Goal: Information Seeking & Learning: Find specific fact

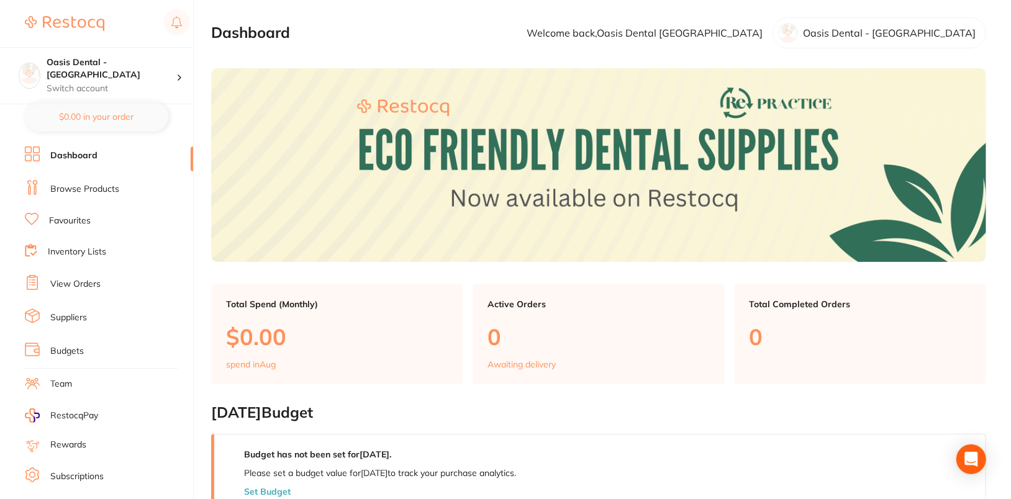
click at [81, 191] on link "Browse Products" at bounding box center [84, 189] width 69 height 12
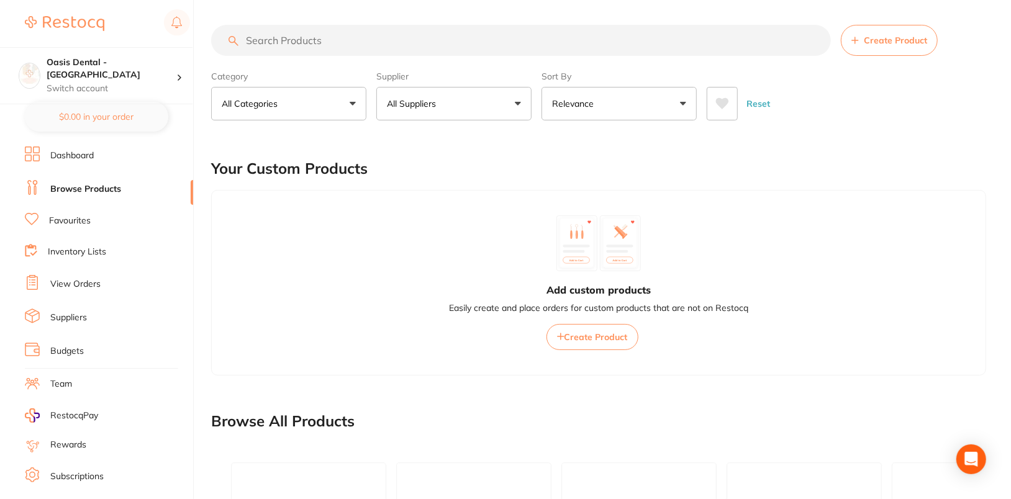
click at [430, 53] on input "search" at bounding box center [521, 40] width 620 height 31
paste input "626402"
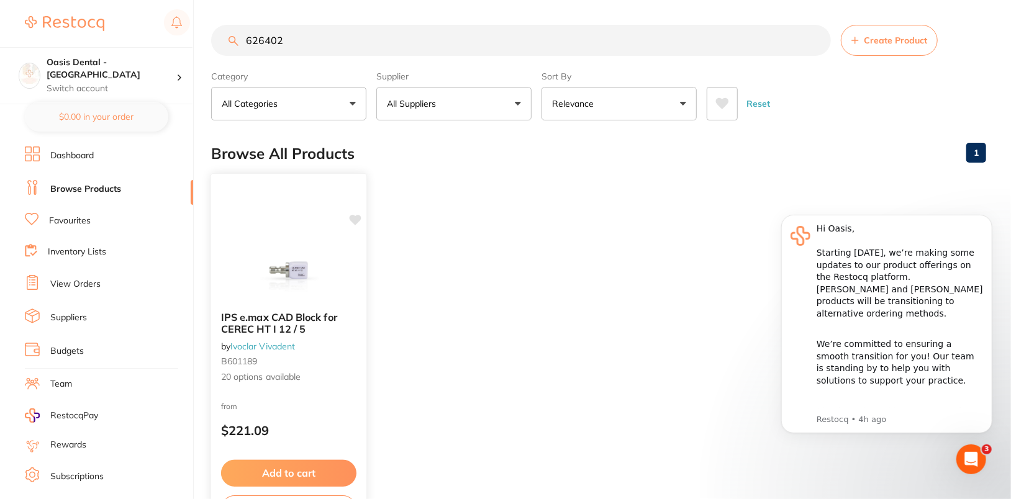
click at [289, 239] on img at bounding box center [288, 270] width 81 height 63
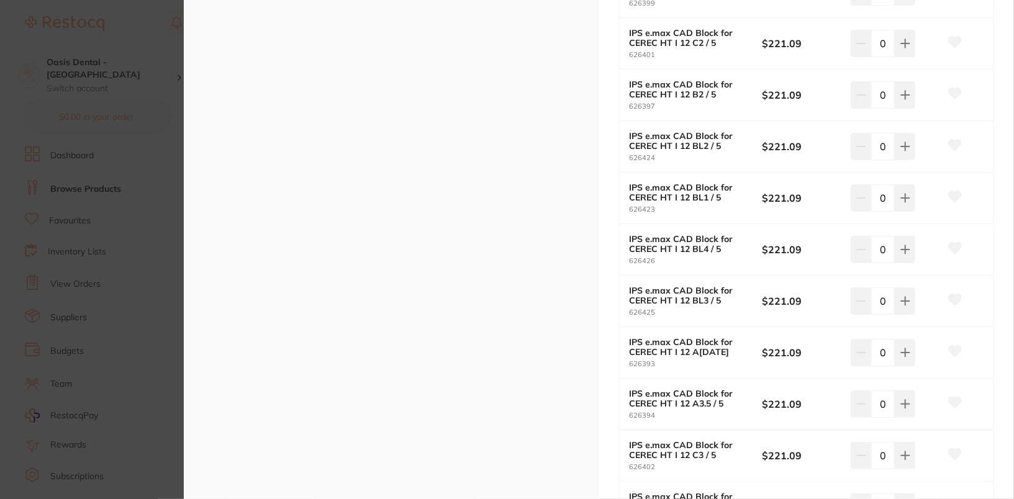
scroll to position [662, 0]
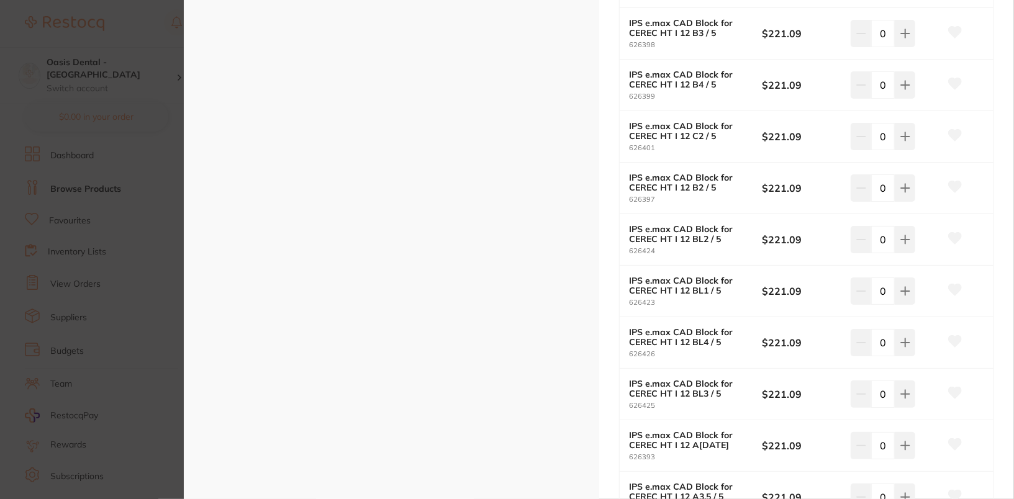
click at [139, 66] on section "IPS e.max CAD Block for CEREC HT I 12 / 5 by Ivoclar Vivadent Product Code: B60…" at bounding box center [507, 249] width 1014 height 499
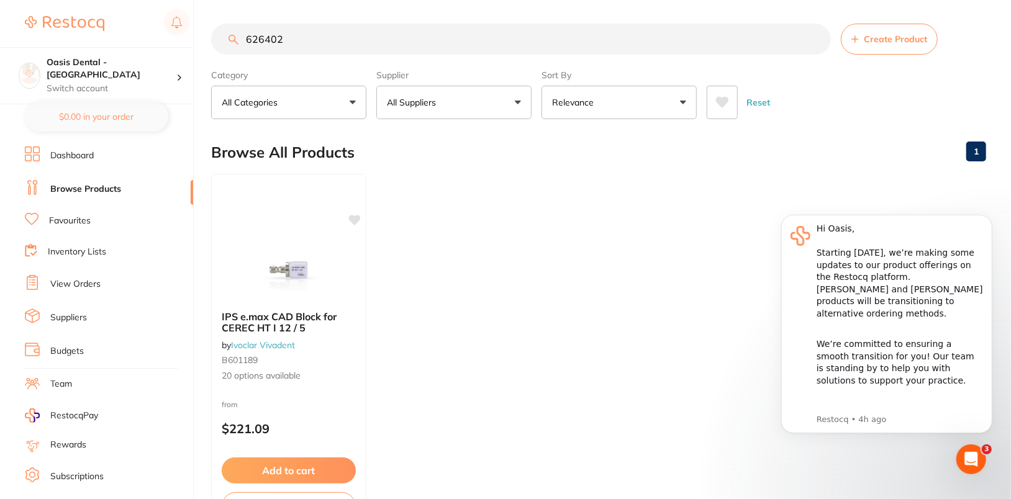
click at [448, 45] on input "626402" at bounding box center [521, 39] width 620 height 31
paste input "761601"
type input "761601"
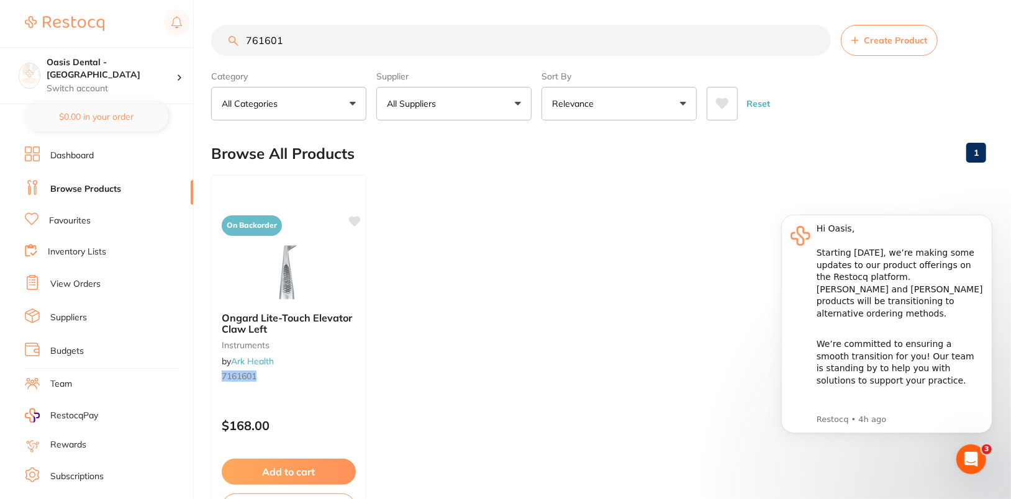
scroll to position [0, 0]
click at [817, 42] on input "761601" at bounding box center [521, 40] width 620 height 31
click at [858, 115] on div "Reset" at bounding box center [842, 98] width 270 height 43
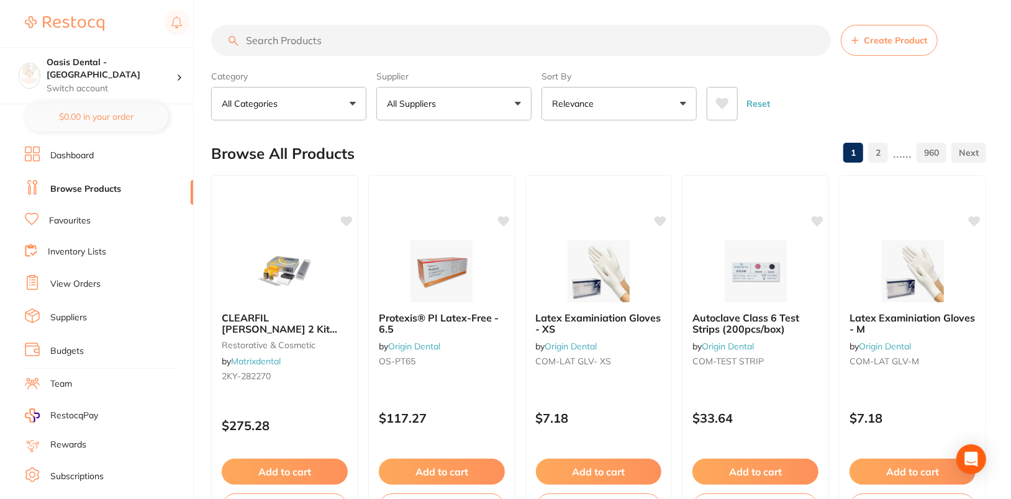
click at [853, 100] on div "Reset" at bounding box center [842, 98] width 270 height 43
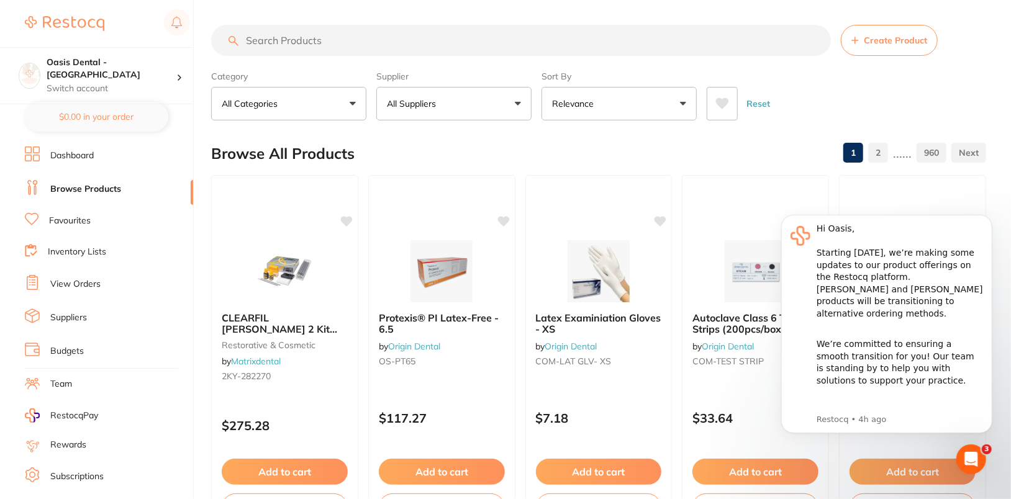
click at [452, 99] on button "All Suppliers" at bounding box center [453, 104] width 155 height 34
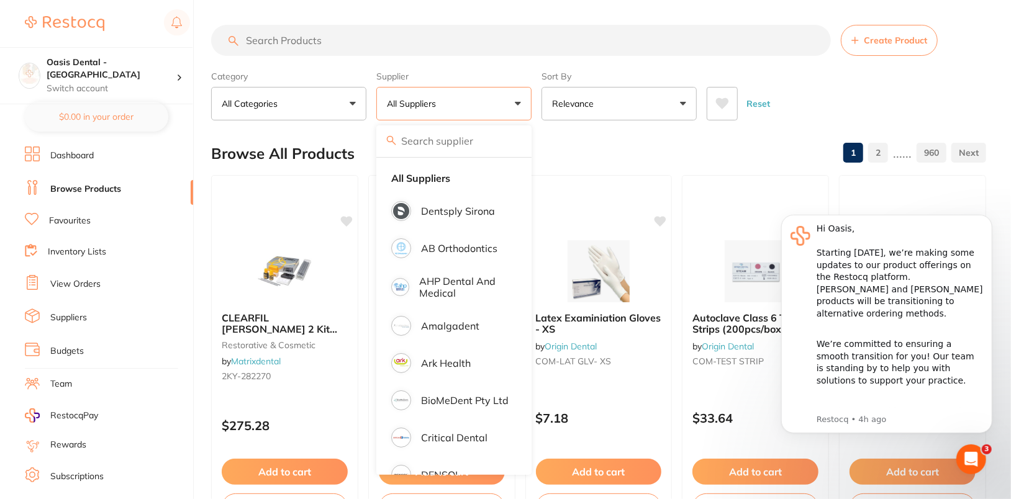
click at [403, 46] on input "search" at bounding box center [521, 40] width 620 height 31
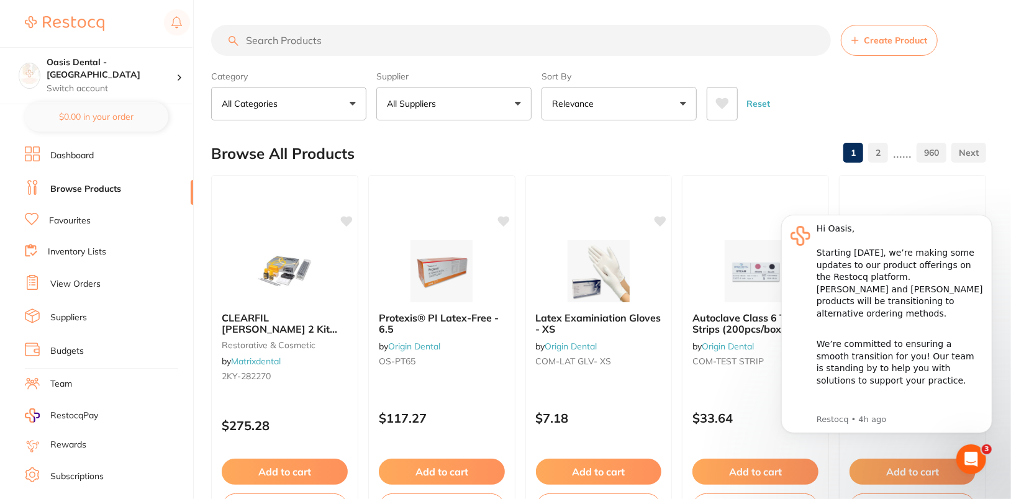
paste input "761601"
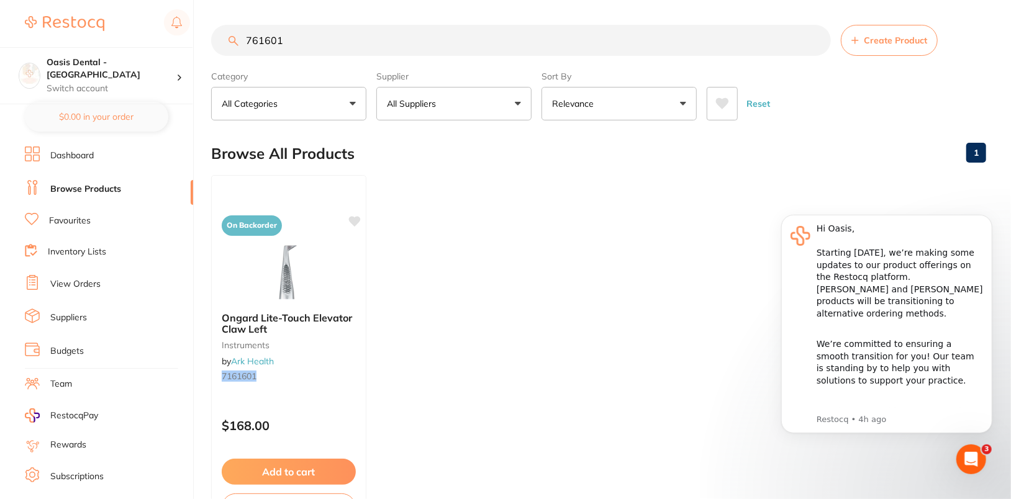
type input "761601"
click at [86, 160] on link "Dashboard" at bounding box center [71, 156] width 43 height 12
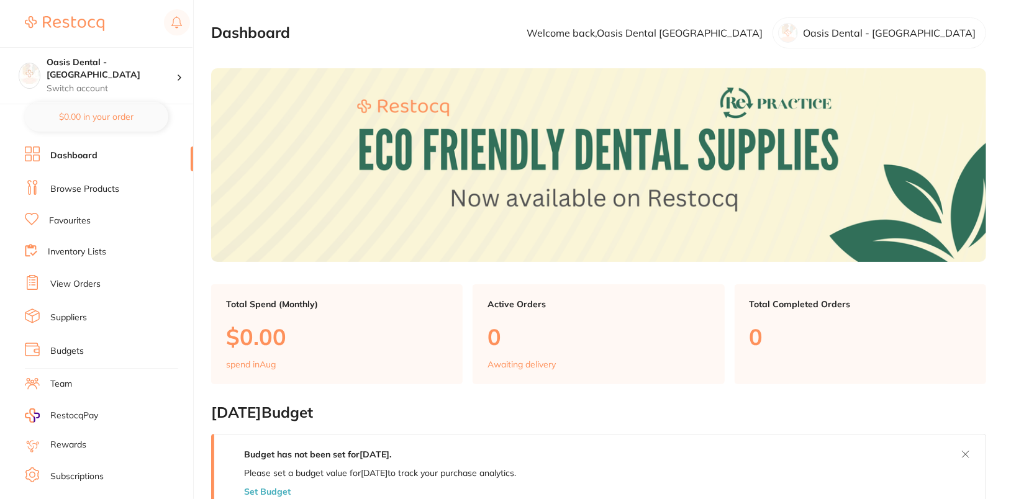
click at [91, 183] on link "Browse Products" at bounding box center [84, 189] width 69 height 12
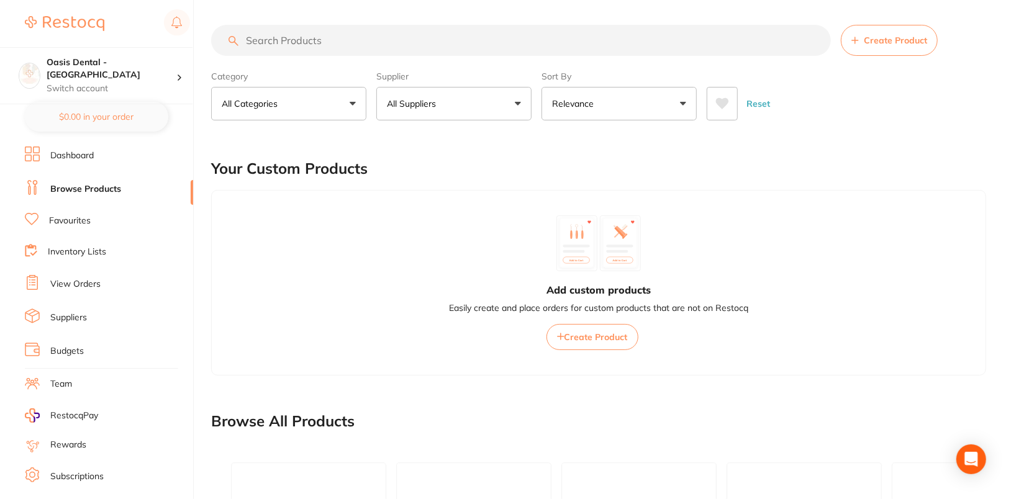
click at [524, 43] on input "search" at bounding box center [521, 40] width 620 height 31
paste input "761601"
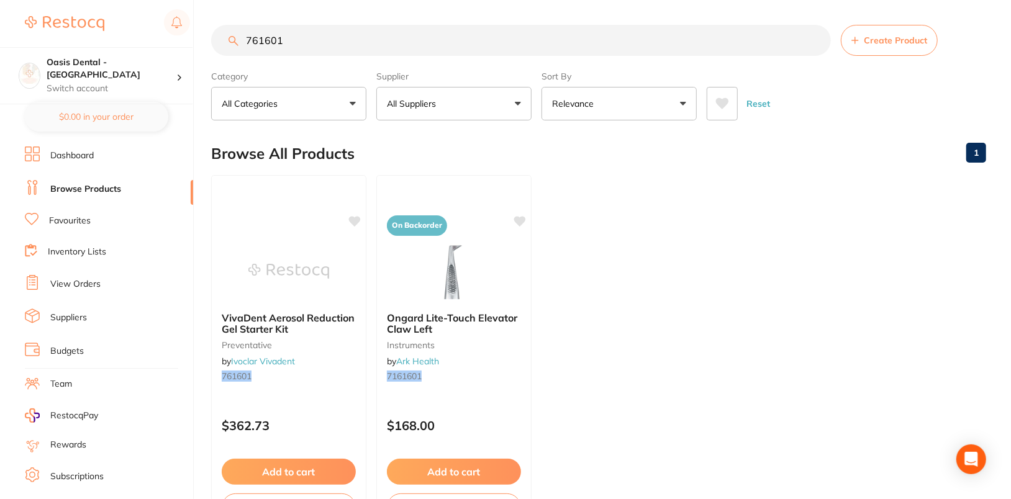
click at [785, 248] on ul "VivaDent Aerosol Reduction Gel Starter Kit preventative by Ivoclar Vivadent 761…" at bounding box center [598, 353] width 775 height 357
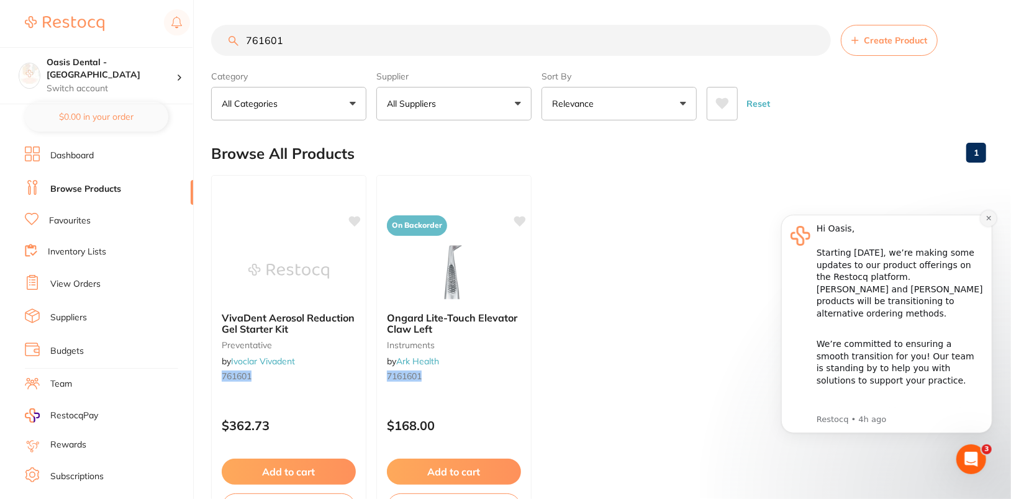
click at [991, 218] on icon "Dismiss notification" at bounding box center [988, 217] width 7 height 7
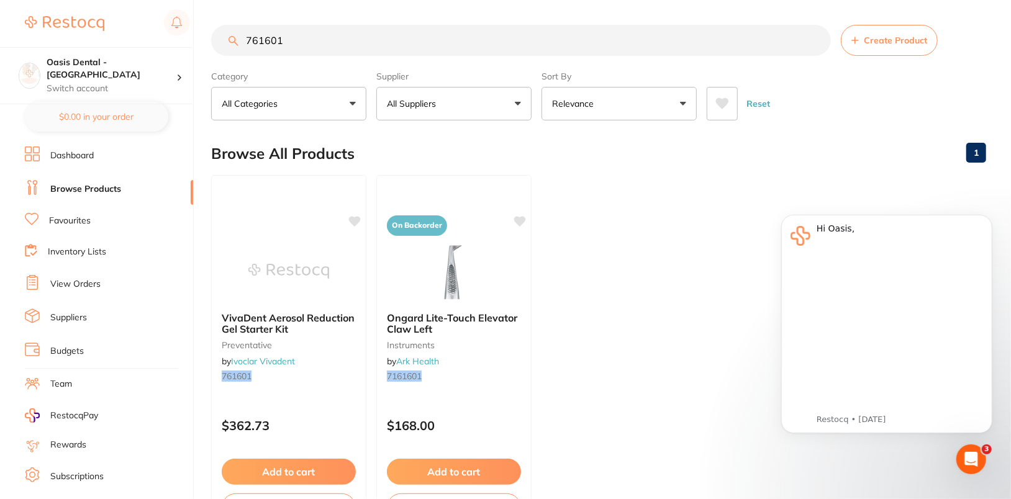
click at [832, 185] on ul "VivaDent Aerosol Reduction Gel Starter Kit preventative by Ivoclar Vivadent 761…" at bounding box center [598, 353] width 775 height 357
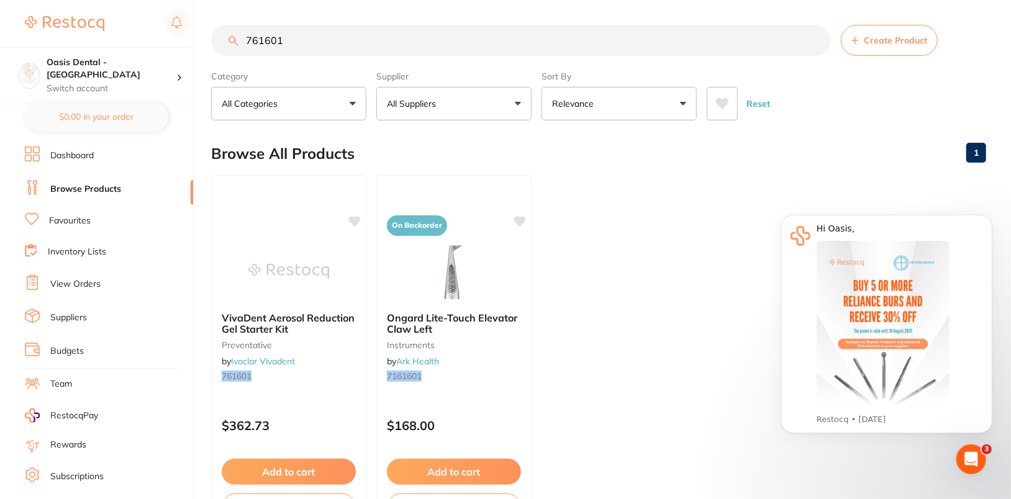
click at [398, 30] on input "761601" at bounding box center [521, 40] width 620 height 31
click at [526, 57] on section "761601 Create Product Category All Categories All Categories instruments preven…" at bounding box center [598, 73] width 775 height 96
click at [504, 91] on button "All Suppliers" at bounding box center [453, 104] width 155 height 34
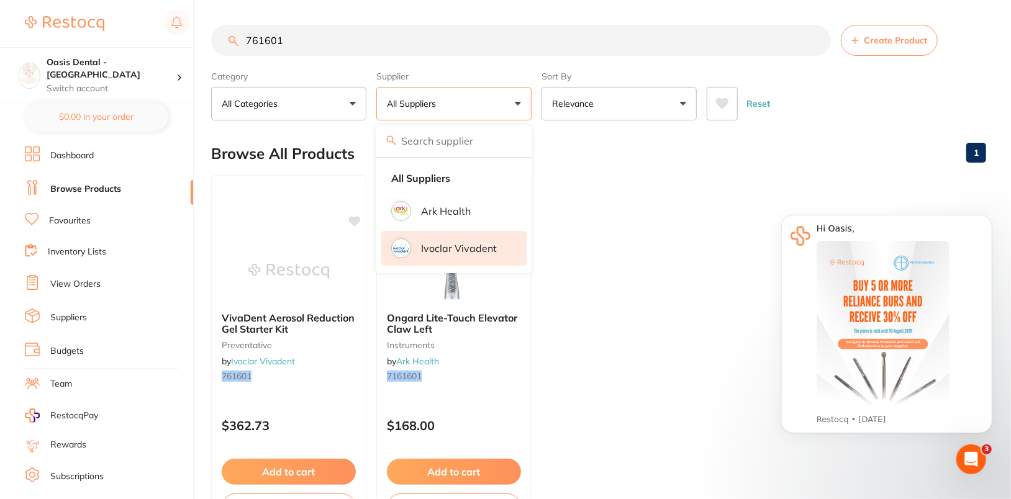
click at [483, 251] on p "Ivoclar Vivadent" at bounding box center [459, 248] width 76 height 11
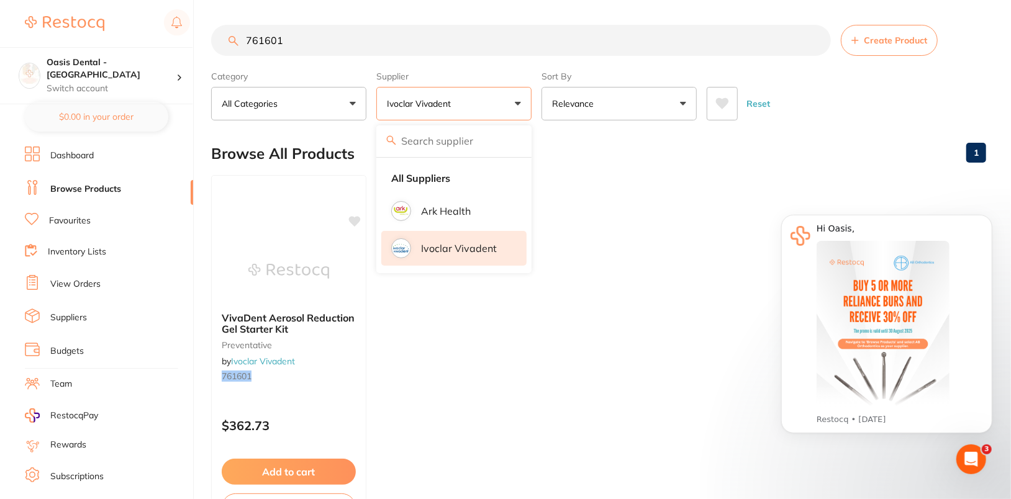
click at [647, 184] on ul "VivaDent Aerosol Reduction Gel Starter Kit preventative by Ivoclar Vivadent 761…" at bounding box center [598, 353] width 775 height 357
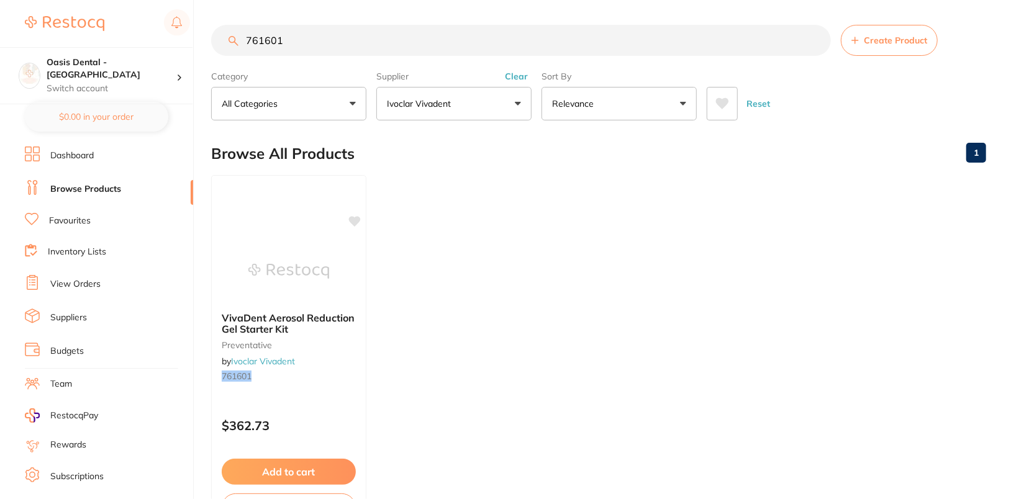
click at [479, 29] on input "761601" at bounding box center [521, 40] width 620 height 31
paste input "758285"
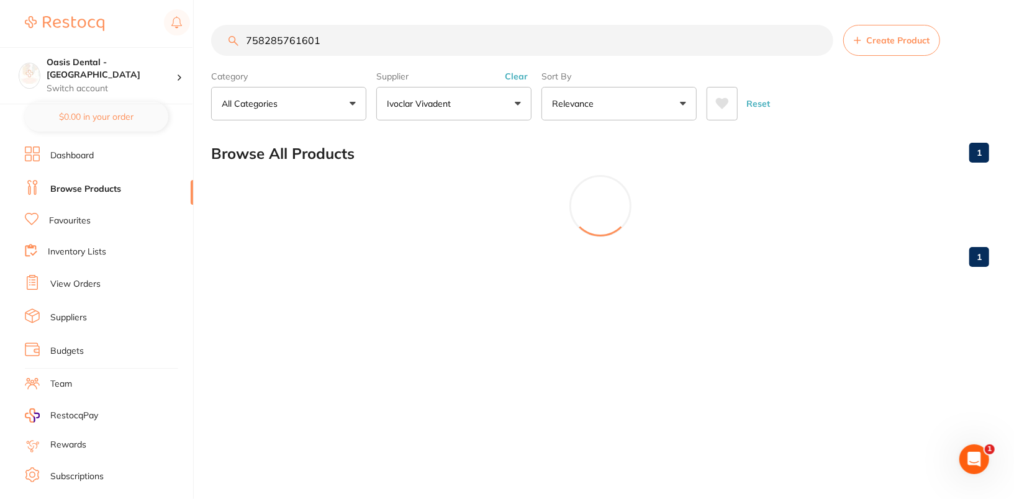
click at [454, 40] on input "758285761601" at bounding box center [522, 40] width 622 height 31
paste input "search"
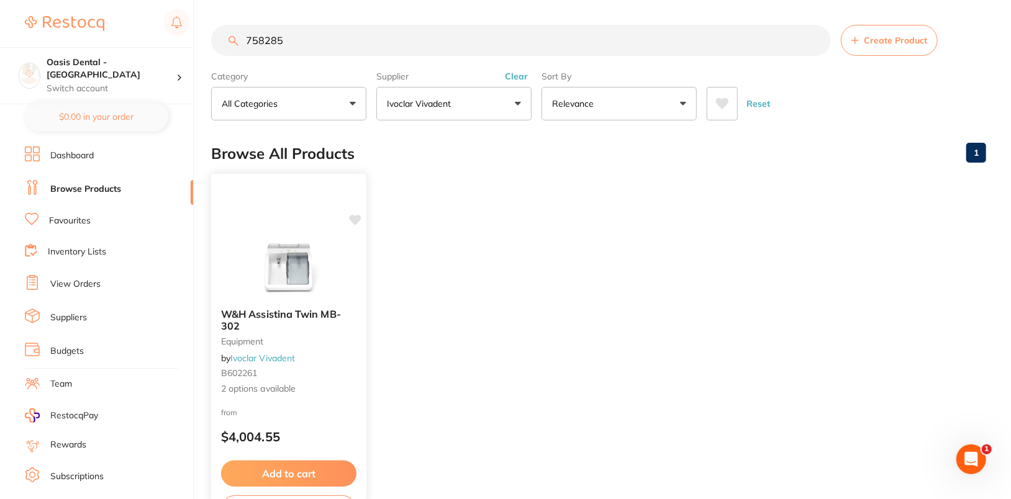
type input "758285"
click at [274, 302] on div "W&H Assistina Twin MB-302 equipment by Ivoclar Vivadent B602261 2 options avail…" at bounding box center [288, 352] width 155 height 107
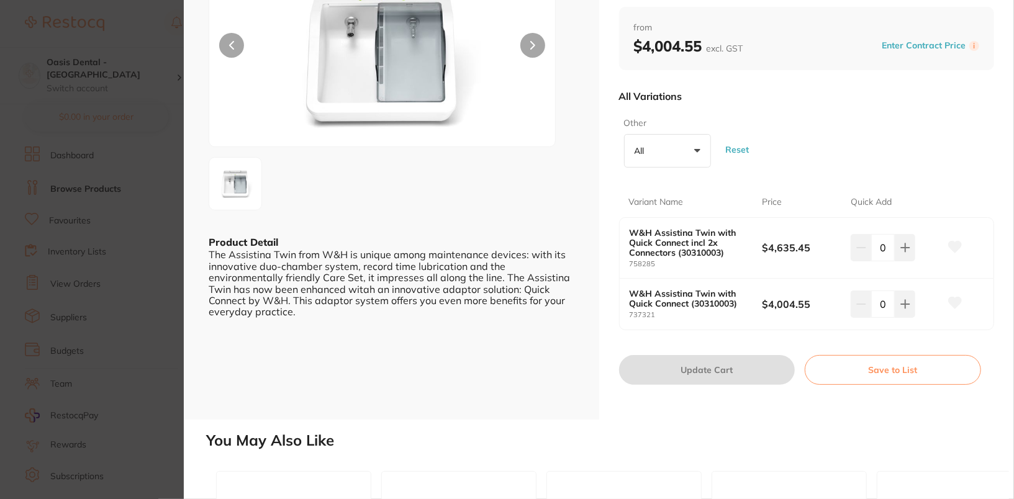
click at [101, 235] on section "W&H Assistina Twin MB-302 equipment by Ivoclar Vivadent Product Code: B602261 E…" at bounding box center [507, 249] width 1014 height 499
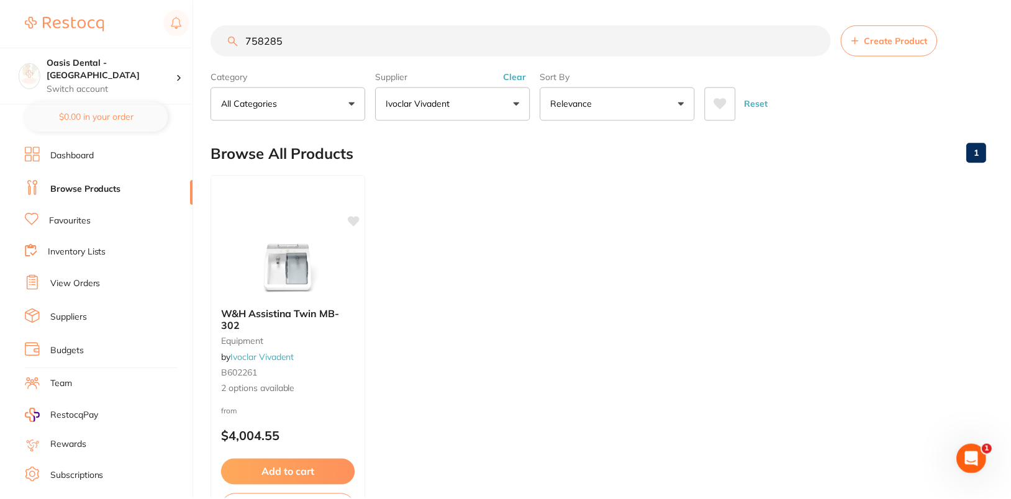
scroll to position [1, 0]
click at [652, 268] on ul "W&H Assistina Twin MB-302 equipment by Ivoclar Vivadent B602261 2 options avail…" at bounding box center [598, 352] width 775 height 357
